Goal: Find specific page/section: Find specific page/section

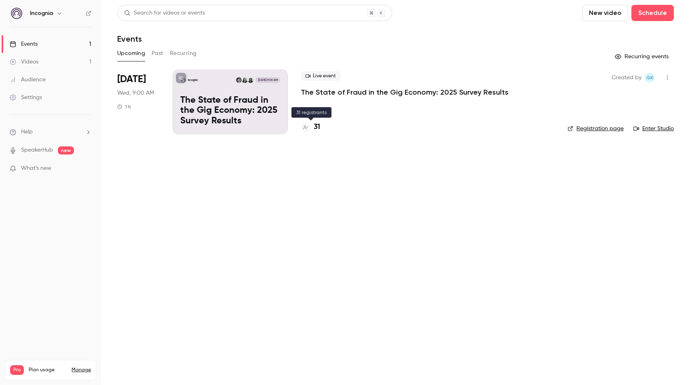
click at [318, 126] on h4 "31" at bounding box center [317, 127] width 6 height 11
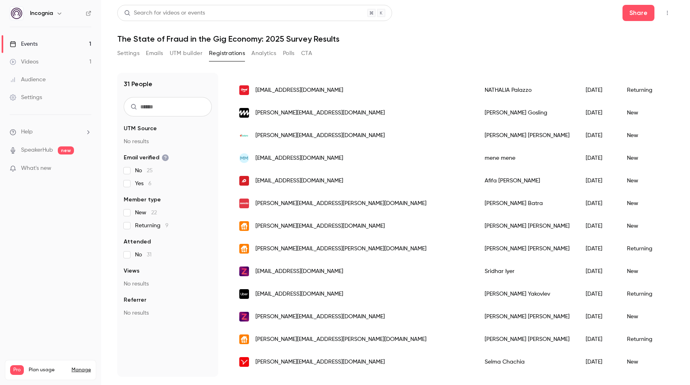
scroll to position [48, 0]
